Goal: Information Seeking & Learning: Learn about a topic

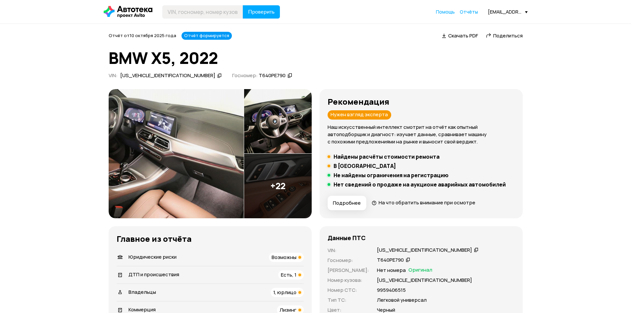
click at [191, 167] on img at bounding box center [176, 153] width 135 height 129
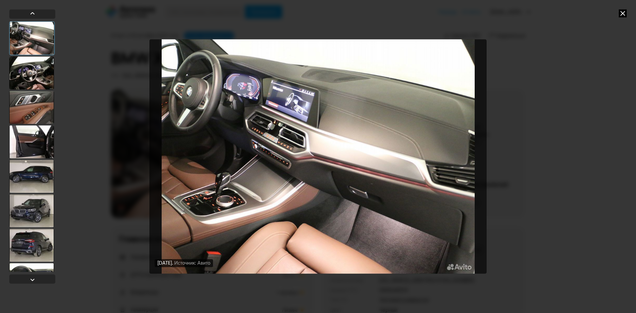
click at [35, 81] on div at bounding box center [31, 72] width 45 height 33
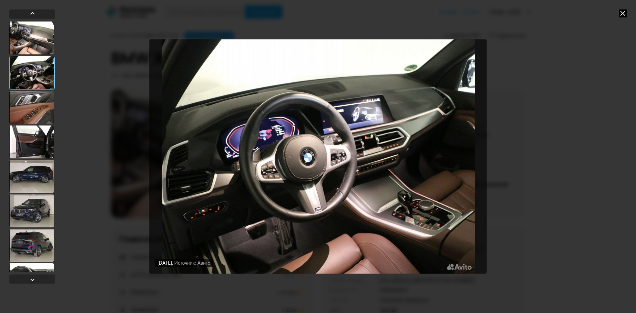
click at [35, 108] on div at bounding box center [31, 107] width 45 height 33
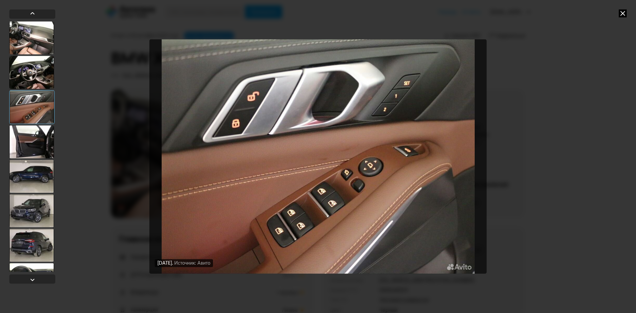
click at [41, 67] on div at bounding box center [31, 72] width 45 height 33
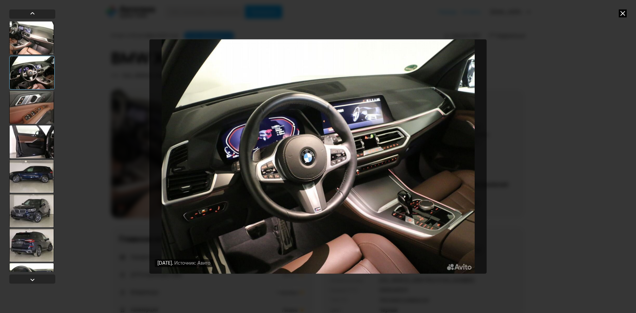
click at [43, 112] on div at bounding box center [31, 107] width 45 height 33
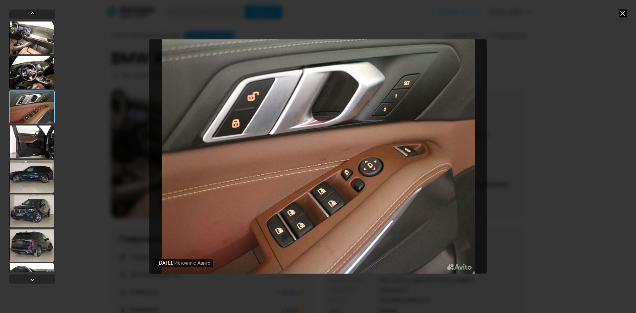
click at [39, 139] on div at bounding box center [31, 141] width 45 height 33
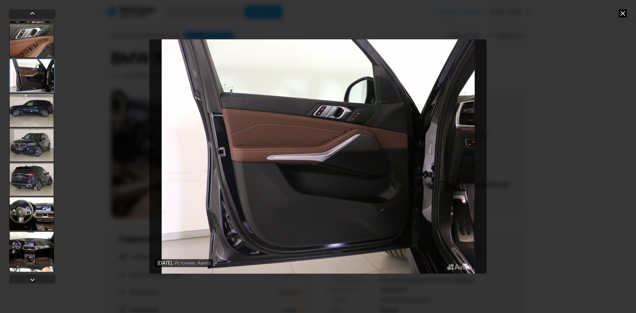
scroll to position [66, 0]
click at [46, 106] on div at bounding box center [31, 109] width 45 height 33
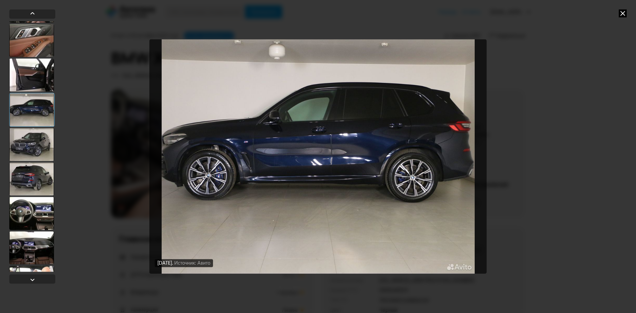
click at [42, 141] on div at bounding box center [31, 144] width 45 height 33
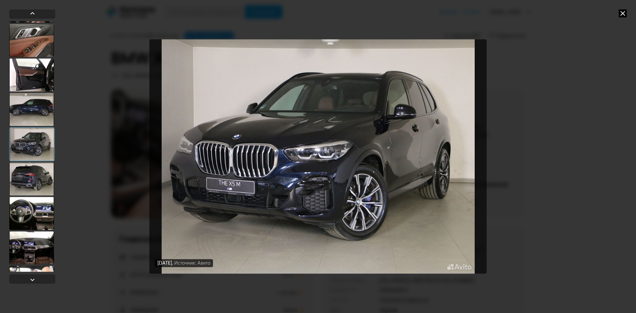
click at [41, 167] on div at bounding box center [31, 178] width 45 height 33
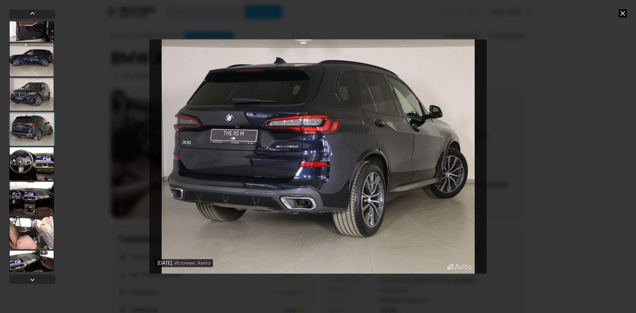
scroll to position [132, 0]
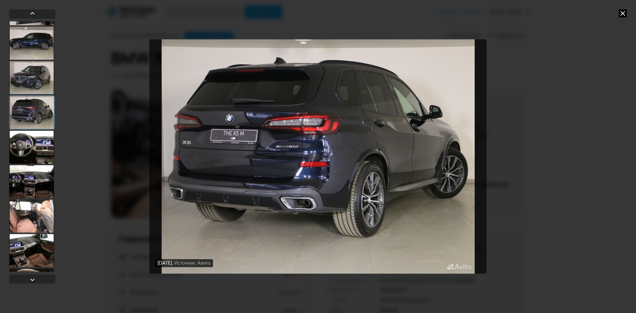
click at [46, 149] on div at bounding box center [31, 146] width 45 height 33
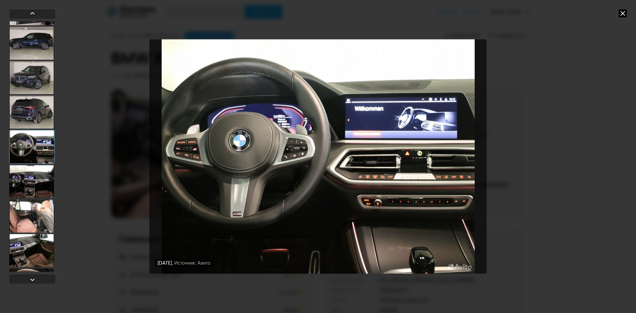
click at [46, 180] on div at bounding box center [31, 181] width 45 height 33
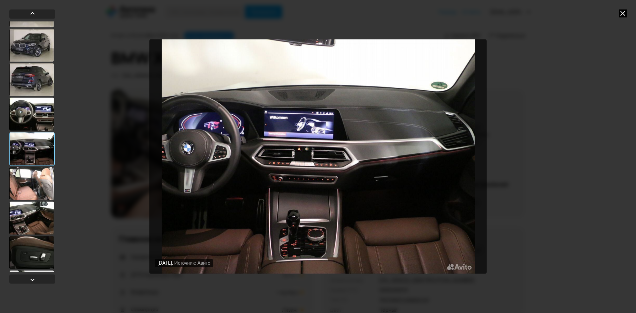
scroll to position [165, 0]
click at [41, 193] on div at bounding box center [31, 182] width 45 height 33
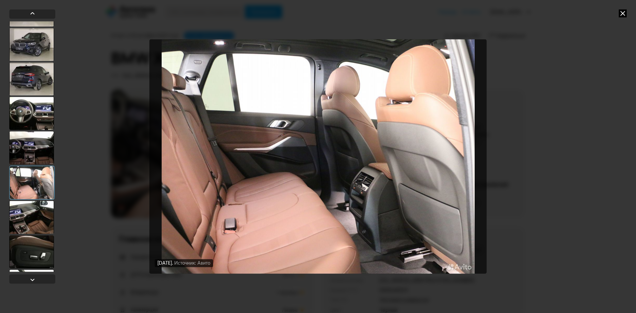
click at [41, 210] on div at bounding box center [31, 217] width 45 height 33
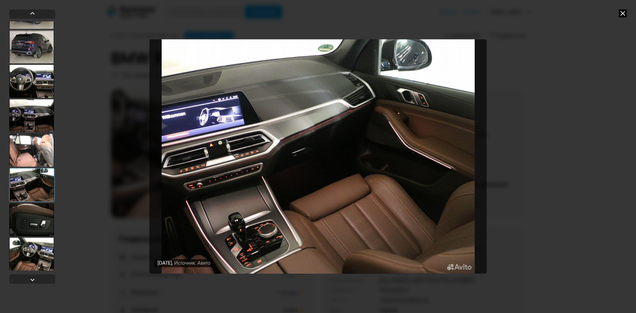
scroll to position [199, 0]
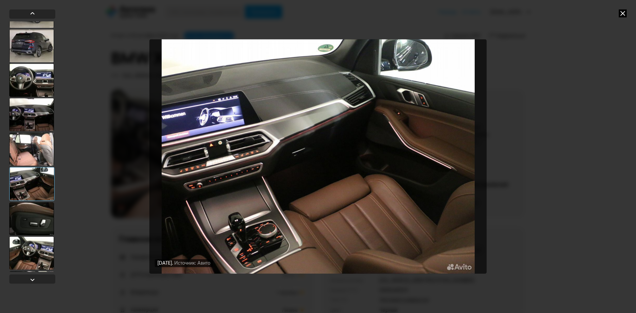
click at [43, 218] on div at bounding box center [31, 218] width 45 height 33
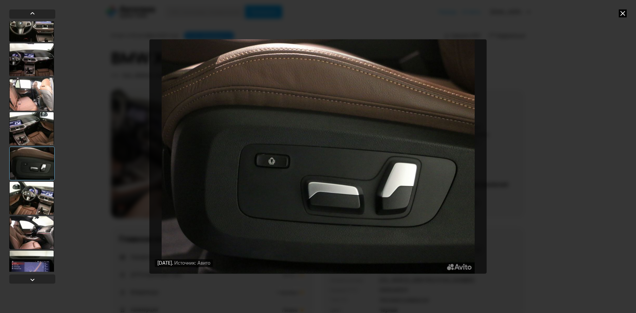
scroll to position [265, 0]
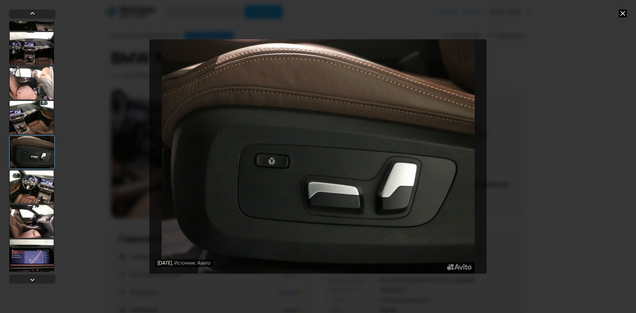
click at [44, 184] on div at bounding box center [31, 186] width 45 height 33
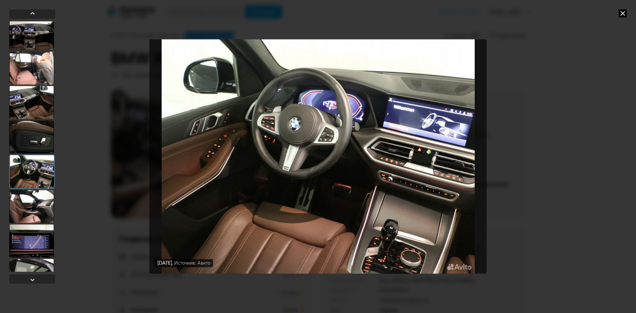
scroll to position [298, 0]
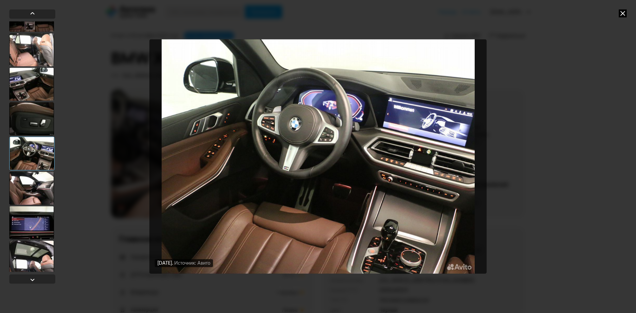
click at [44, 189] on div at bounding box center [31, 187] width 45 height 33
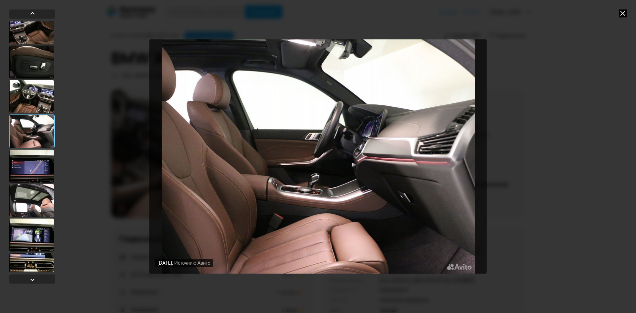
scroll to position [364, 0]
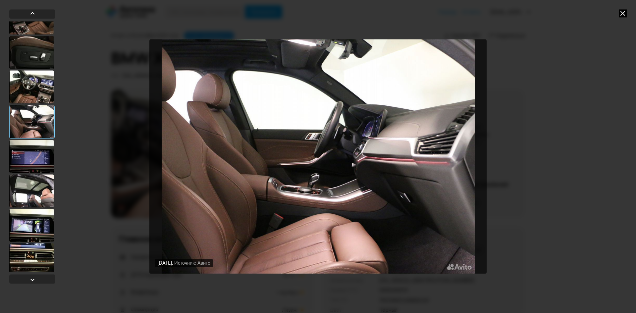
click at [45, 175] on div at bounding box center [31, 190] width 45 height 33
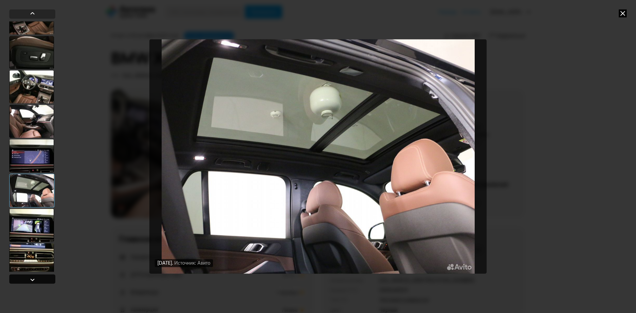
click at [33, 277] on div at bounding box center [32, 279] width 8 height 8
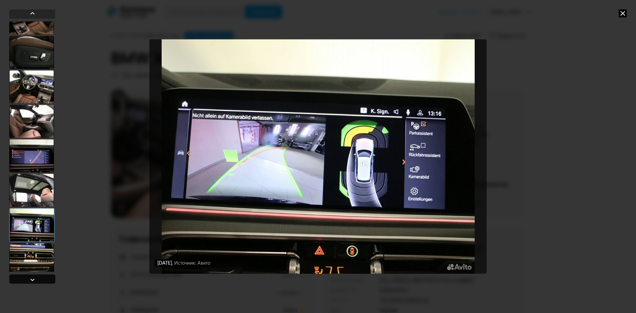
click at [33, 277] on div at bounding box center [32, 279] width 8 height 8
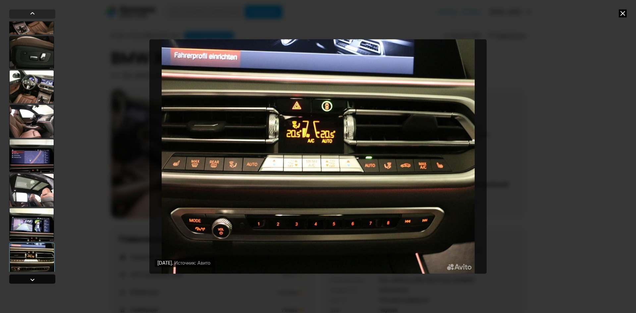
click at [33, 277] on div at bounding box center [32, 279] width 8 height 8
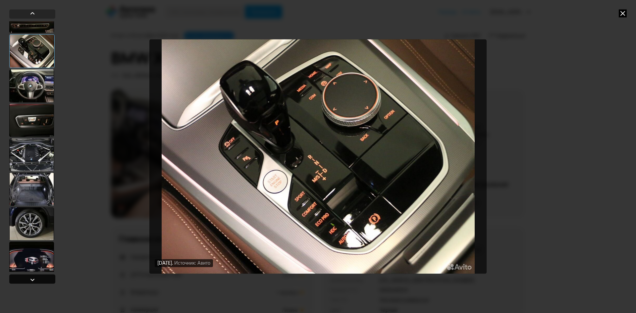
click at [33, 277] on div at bounding box center [32, 279] width 8 height 8
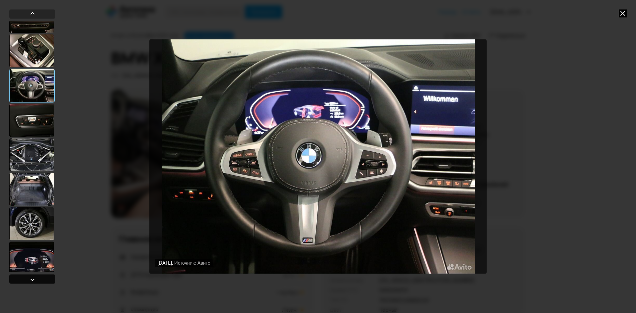
click at [33, 277] on div at bounding box center [32, 279] width 8 height 8
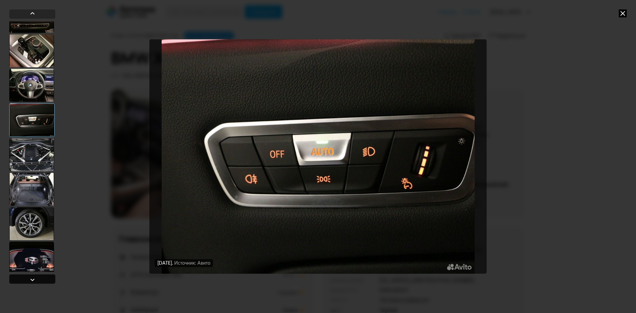
click at [33, 277] on div at bounding box center [32, 279] width 8 height 8
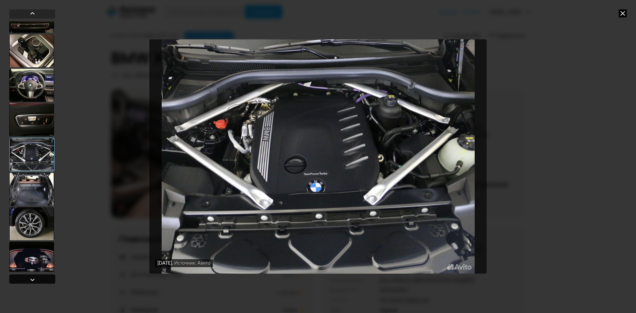
click at [33, 276] on div at bounding box center [32, 279] width 8 height 8
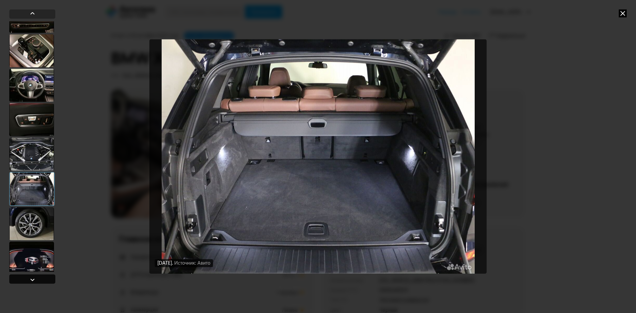
click at [33, 276] on div at bounding box center [32, 279] width 8 height 8
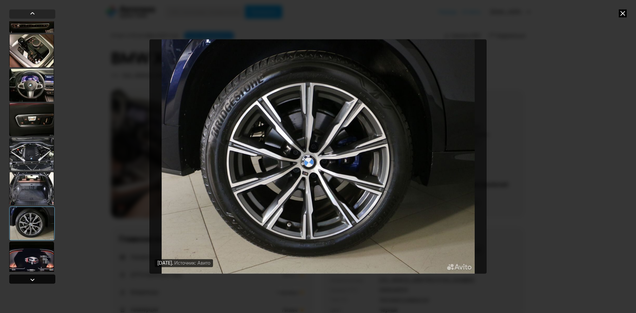
click at [33, 276] on div at bounding box center [32, 279] width 8 height 8
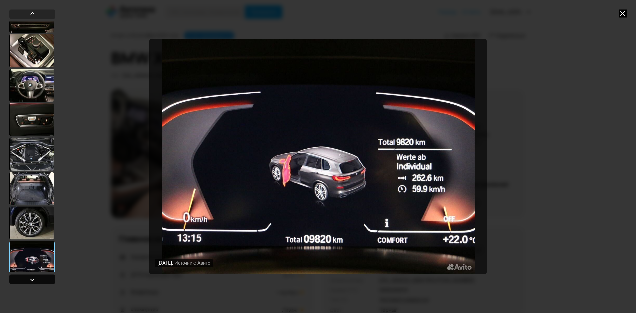
click at [33, 276] on div at bounding box center [32, 279] width 8 height 8
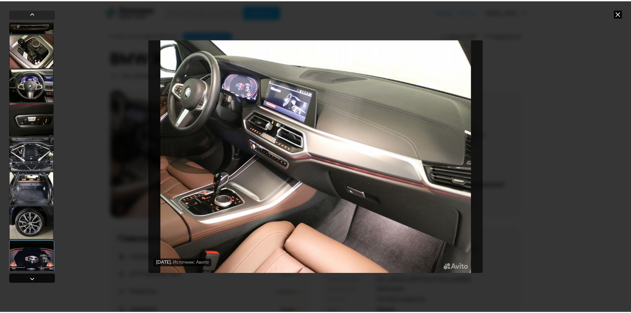
scroll to position [611, 0]
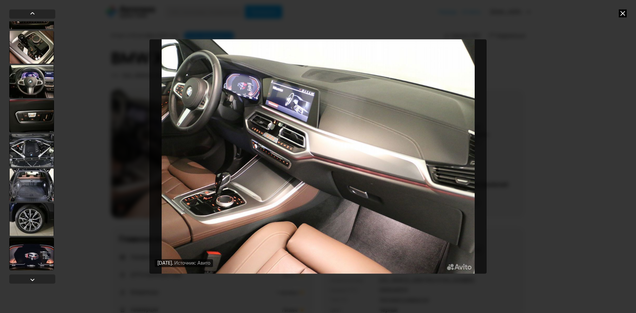
click at [623, 13] on icon at bounding box center [622, 13] width 8 height 8
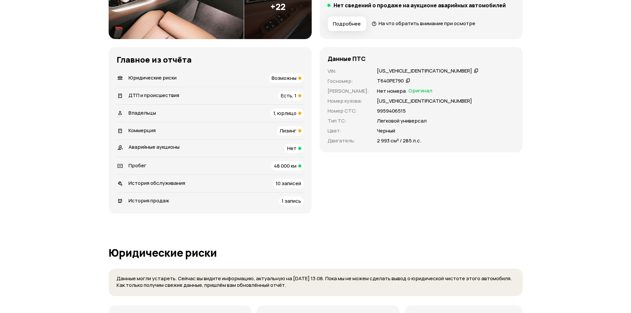
scroll to position [199, 0]
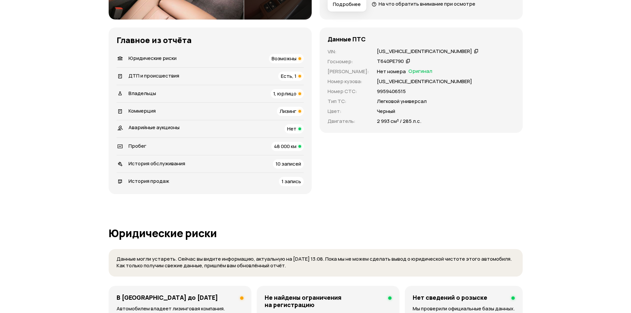
click at [299, 76] on div at bounding box center [299, 76] width 3 height 3
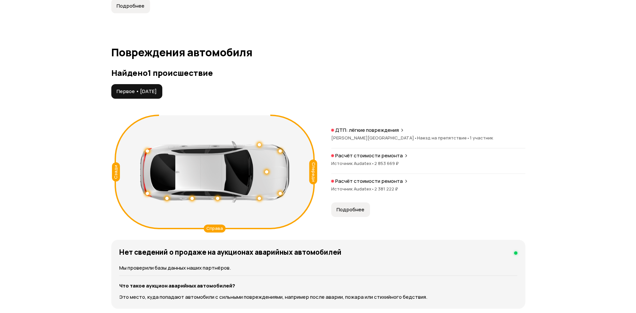
scroll to position [700, 0]
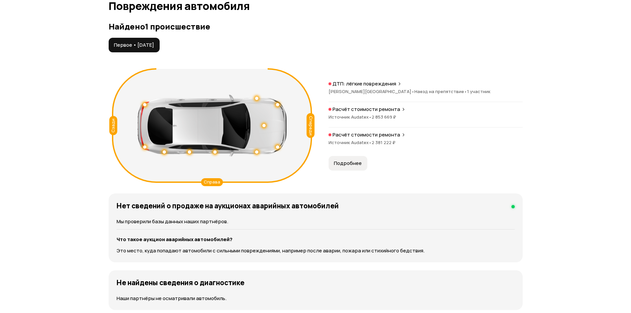
click at [356, 164] on span "Подробнее" at bounding box center [348, 163] width 28 height 7
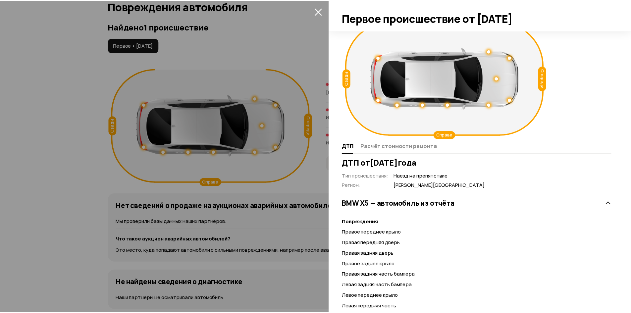
scroll to position [0, 0]
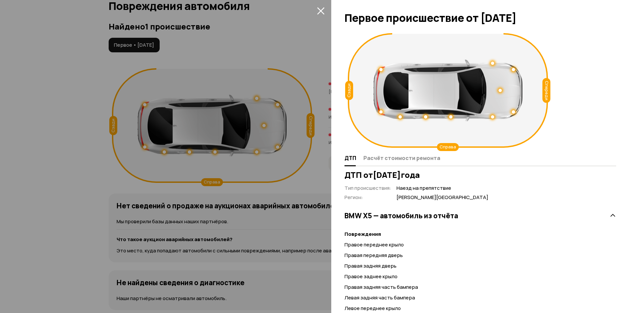
click at [320, 11] on icon "закрыть" at bounding box center [320, 10] width 7 height 7
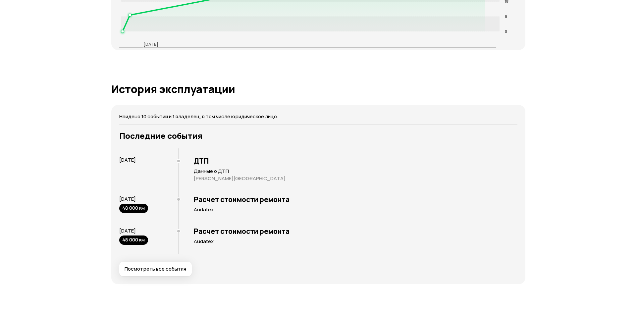
scroll to position [1197, 0]
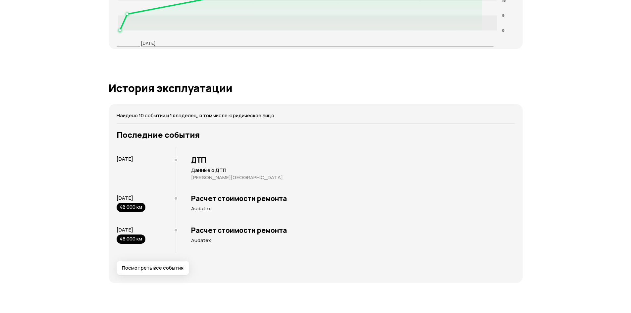
click at [176, 267] on span "Посмотреть все события" at bounding box center [153, 267] width 62 height 7
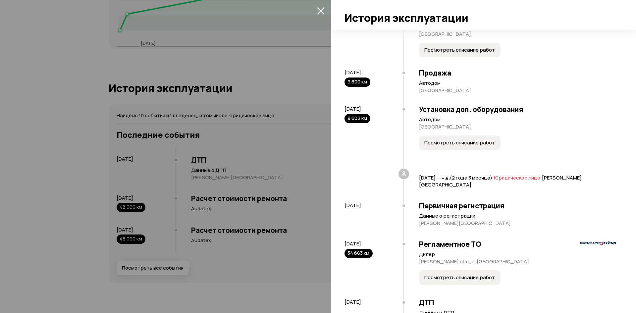
scroll to position [132, 0]
click at [448, 142] on span "Посмотреть описание работ" at bounding box center [459, 142] width 71 height 7
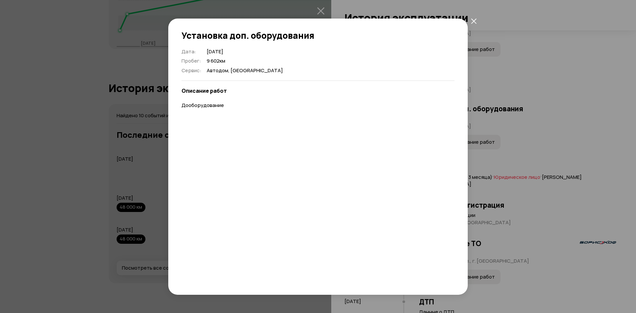
click at [476, 20] on button "закрыть" at bounding box center [473, 21] width 12 height 12
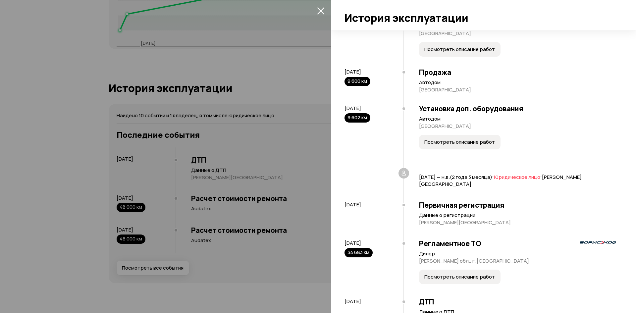
click at [444, 56] on button "Посмотреть описание работ" at bounding box center [459, 49] width 81 height 15
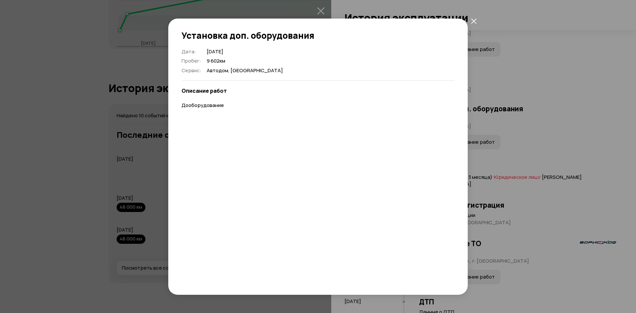
click at [473, 20] on icon "закрыть" at bounding box center [474, 21] width 6 height 6
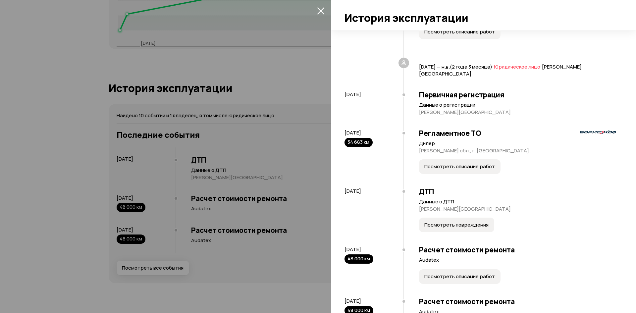
scroll to position [265, 0]
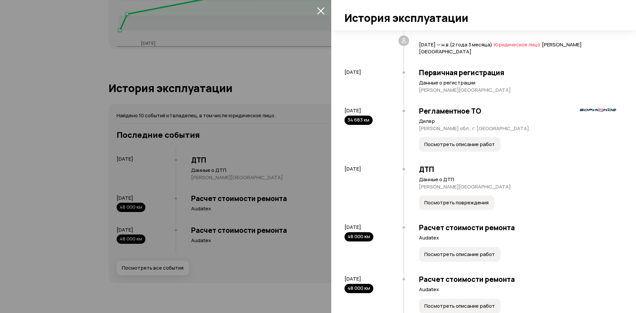
click at [449, 150] on button "Посмотреть описание работ" at bounding box center [459, 144] width 81 height 15
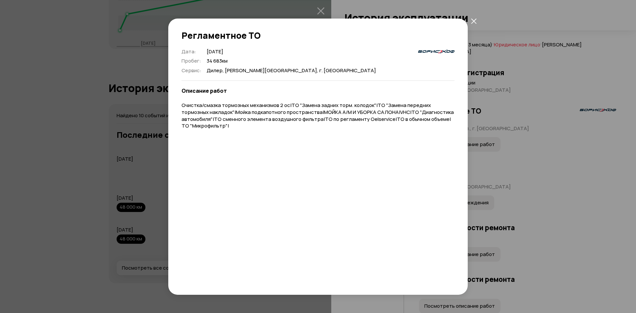
click at [471, 20] on icon "закрыть" at bounding box center [473, 21] width 5 height 5
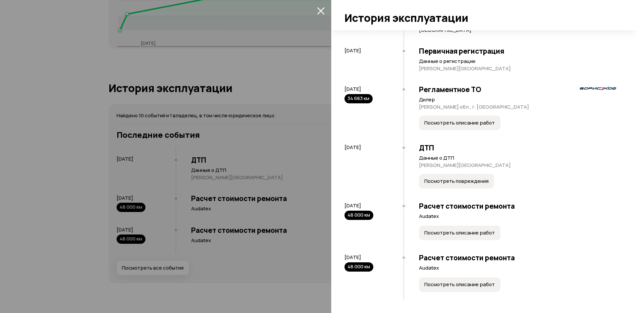
scroll to position [287, 0]
click at [463, 236] on button "Посмотреть описание работ" at bounding box center [459, 232] width 81 height 15
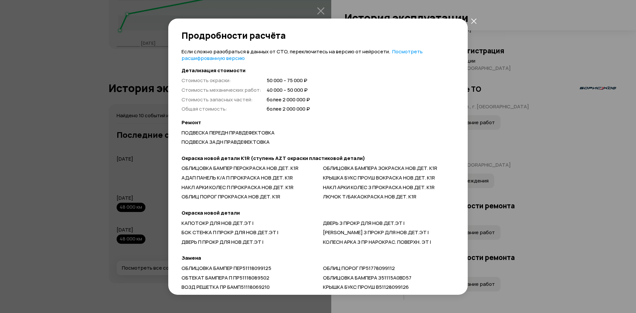
drag, startPoint x: 471, startPoint y: 18, endPoint x: 472, endPoint y: 22, distance: 4.1
click at [471, 19] on icon "закрыть" at bounding box center [474, 21] width 6 height 6
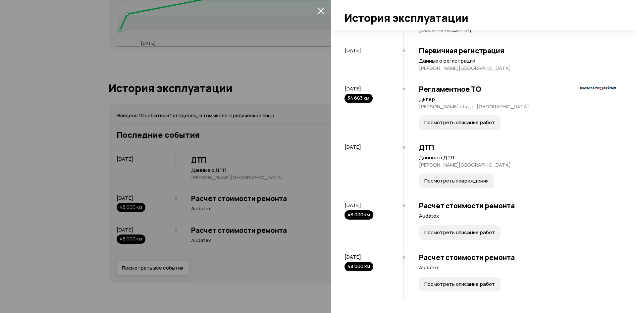
click at [454, 233] on span "Посмотреть описание работ" at bounding box center [459, 232] width 71 height 7
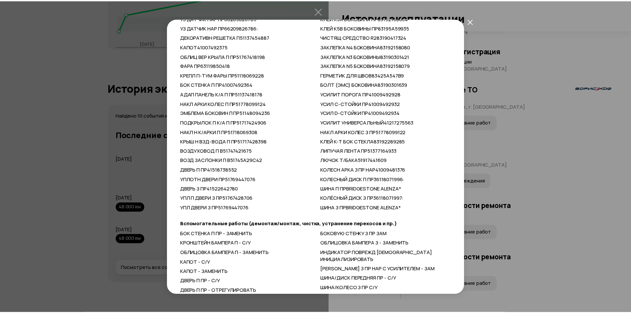
scroll to position [323, 0]
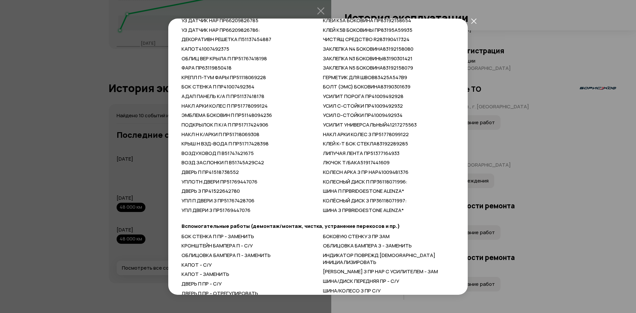
click at [472, 21] on icon "закрыть" at bounding box center [474, 21] width 6 height 6
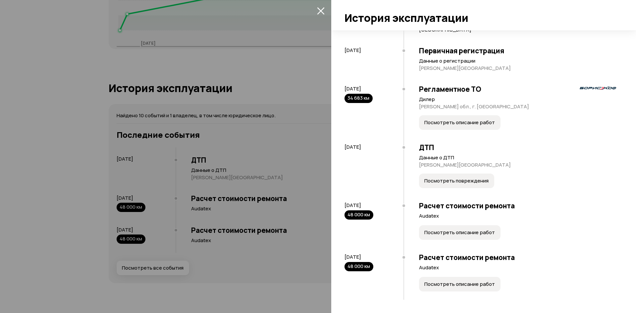
click at [323, 9] on icon "закрыть" at bounding box center [321, 11] width 8 height 8
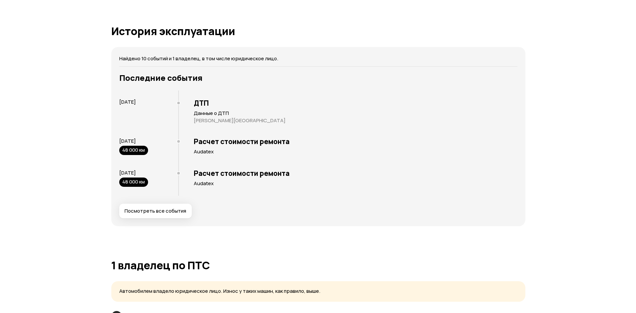
scroll to position [1263, 0]
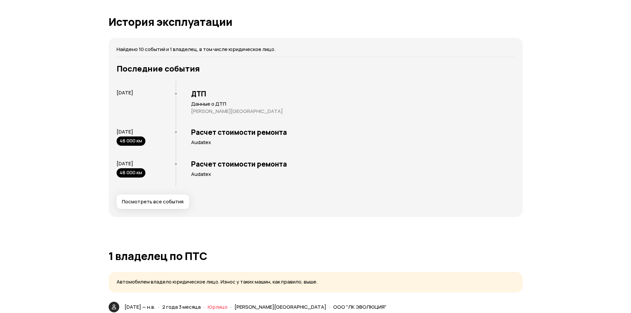
click at [169, 200] on span "Посмотреть все события" at bounding box center [153, 201] width 62 height 7
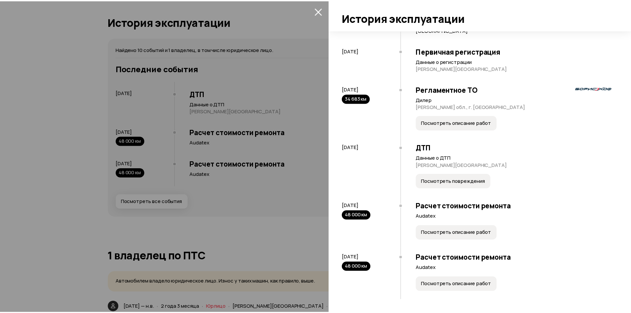
scroll to position [287, 0]
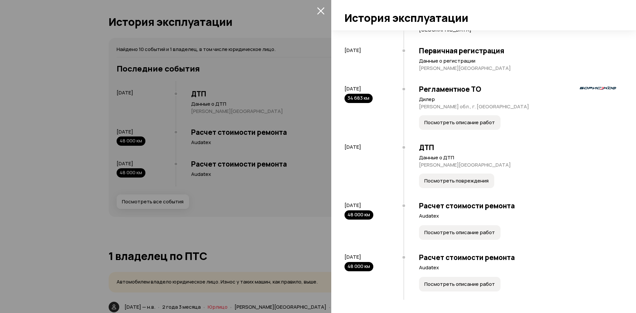
click at [323, 9] on icon "закрыть" at bounding box center [321, 11] width 8 height 8
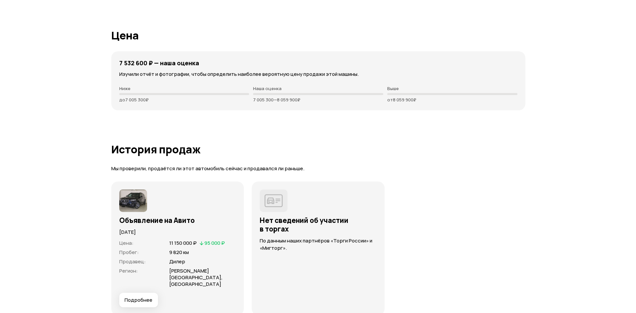
scroll to position [1759, 0]
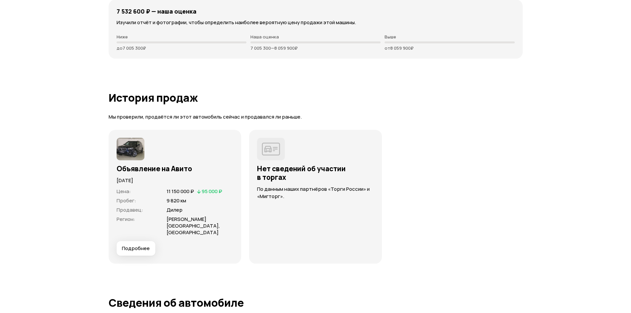
click at [148, 245] on span "Подробнее" at bounding box center [136, 248] width 28 height 7
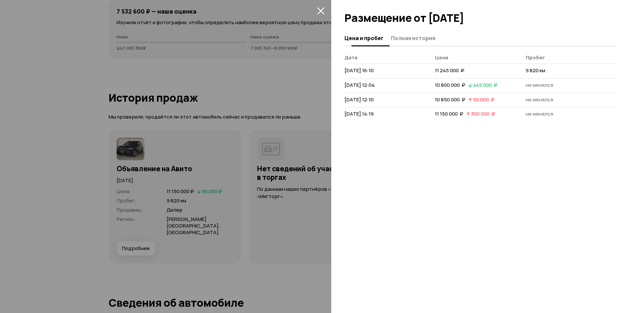
click at [411, 40] on span "Полная история" at bounding box center [413, 38] width 44 height 7
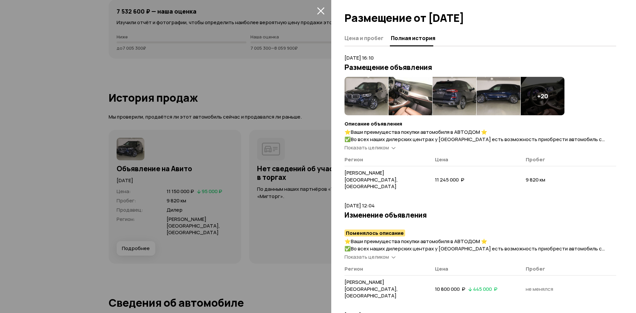
click at [388, 146] on span "Показать целиком" at bounding box center [366, 147] width 44 height 7
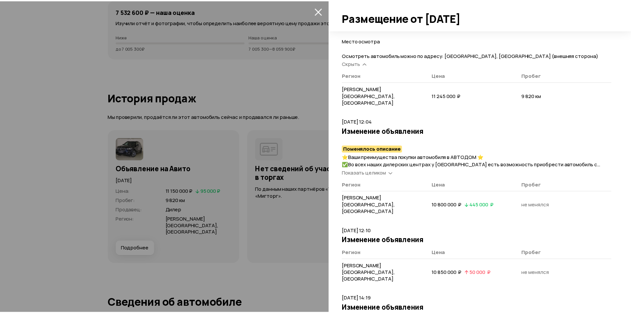
scroll to position [478, 0]
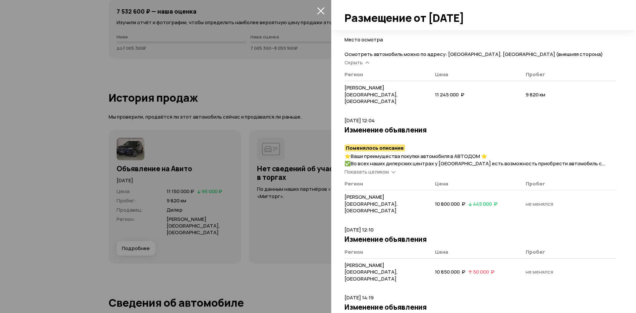
click at [322, 10] on icon "закрыть" at bounding box center [321, 11] width 8 height 8
